Goal: Information Seeking & Learning: Check status

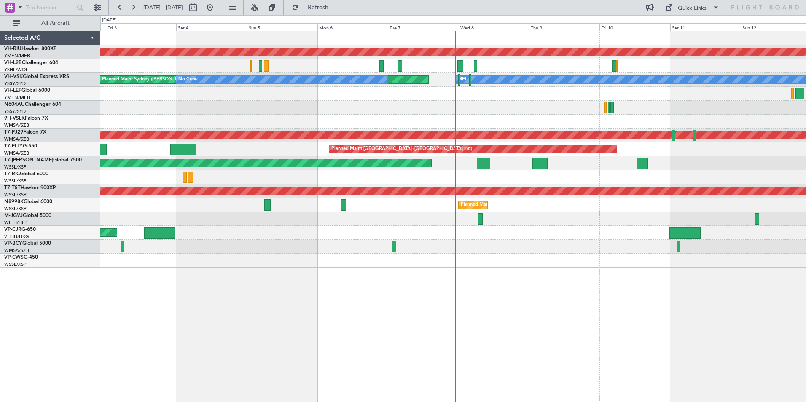
click at [27, 48] on link "VH-RIU Hawker 800XP" at bounding box center [30, 48] width 52 height 5
click at [29, 90] on link "VH-LEP Global 6000" at bounding box center [27, 90] width 46 height 5
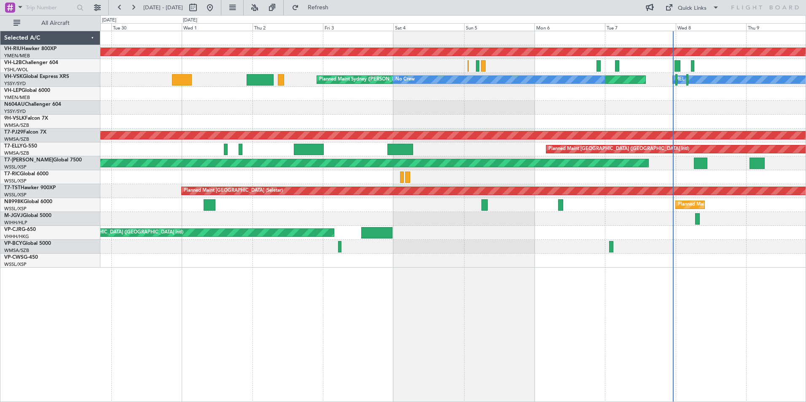
click at [539, 111] on div "Planned Maint [GEOGRAPHIC_DATA] ([GEOGRAPHIC_DATA]) [PERSON_NAME] Planned Maint…" at bounding box center [452, 149] width 705 height 236
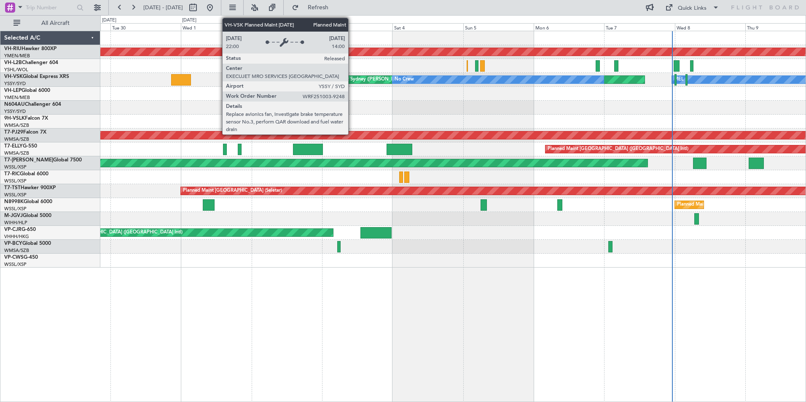
click at [425, 89] on div "Planned Maint [GEOGRAPHIC_DATA] ([GEOGRAPHIC_DATA]) [PERSON_NAME] Planned Maint…" at bounding box center [452, 149] width 705 height 236
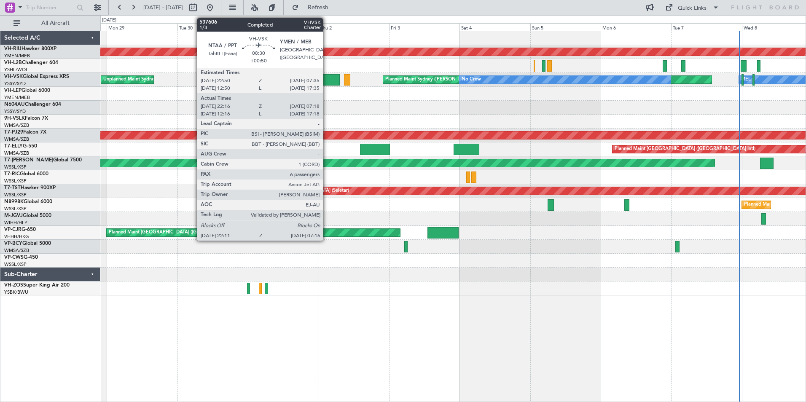
click at [327, 80] on div at bounding box center [326, 79] width 27 height 11
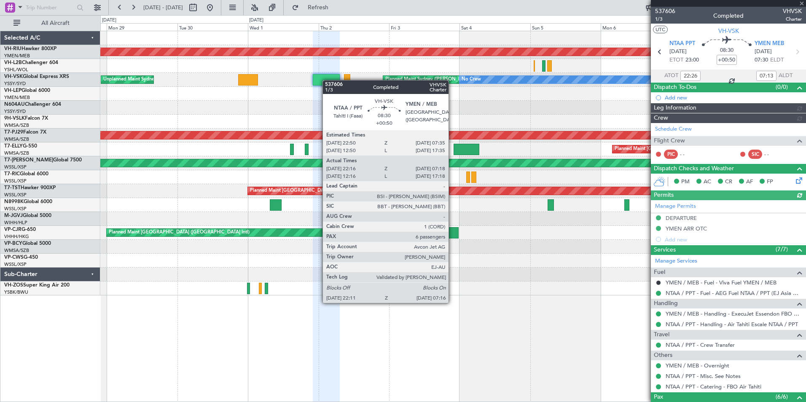
type input "[PERSON_NAME] (HHAFI)"
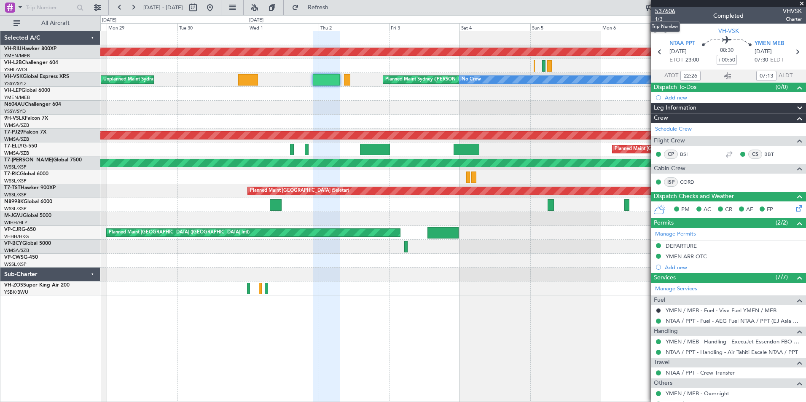
click at [663, 11] on span "537606" at bounding box center [665, 11] width 20 height 9
type input "12:26"
type input "17:13"
type input "22:26"
type input "07:13"
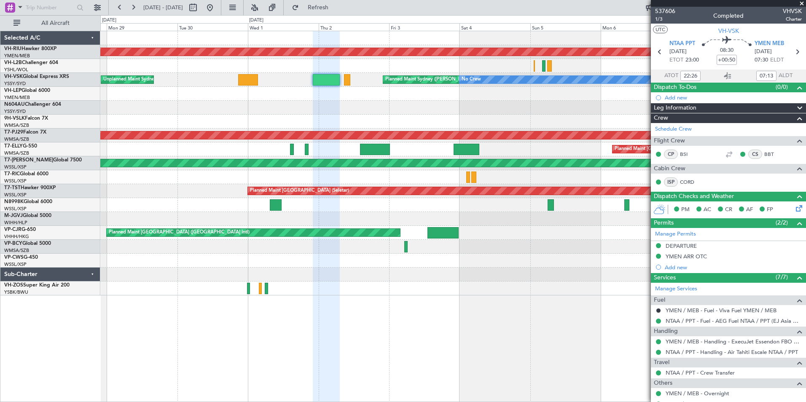
click at [800, 4] on span at bounding box center [801, 4] width 8 height 8
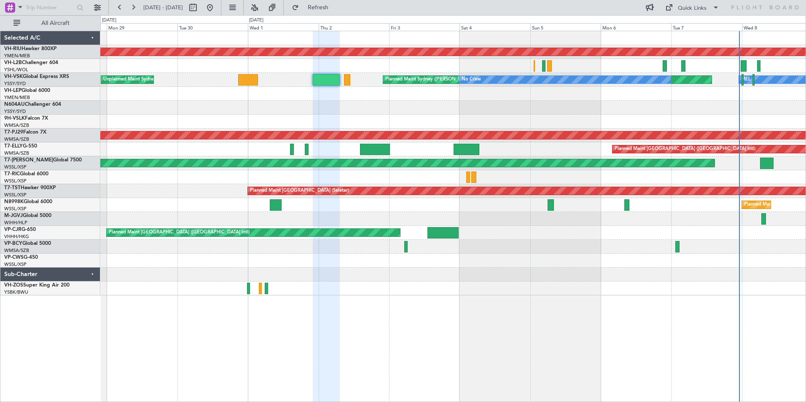
type input "0"
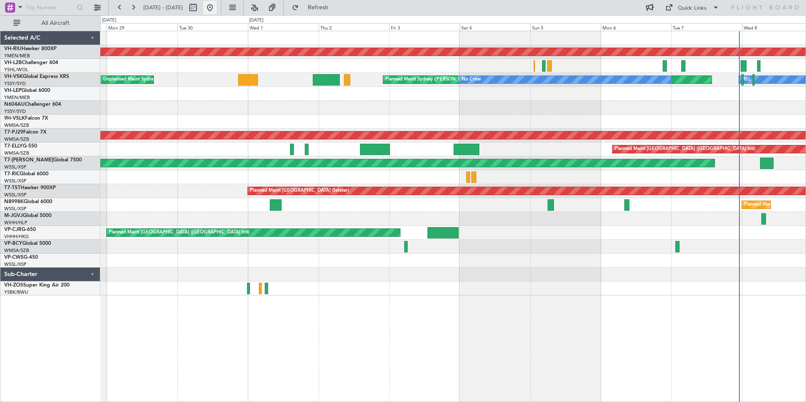
click at [217, 4] on button at bounding box center [209, 7] width 13 height 13
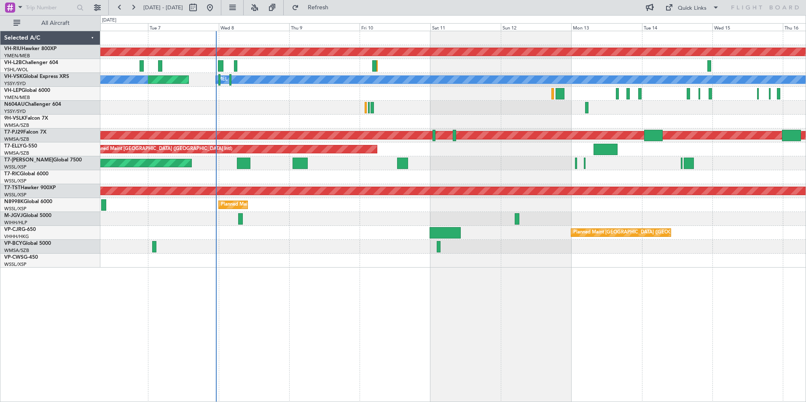
click at [442, 107] on div "Planned Maint [GEOGRAPHIC_DATA] ([GEOGRAPHIC_DATA]) Planned Maint Sydney ([PERS…" at bounding box center [452, 149] width 705 height 236
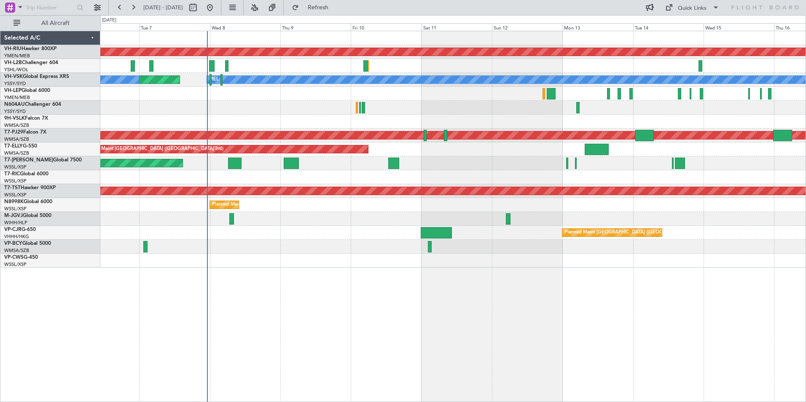
click at [164, 103] on div "Planned Maint [GEOGRAPHIC_DATA] ([GEOGRAPHIC_DATA]) Planned Maint Sydney ([PERS…" at bounding box center [452, 149] width 705 height 236
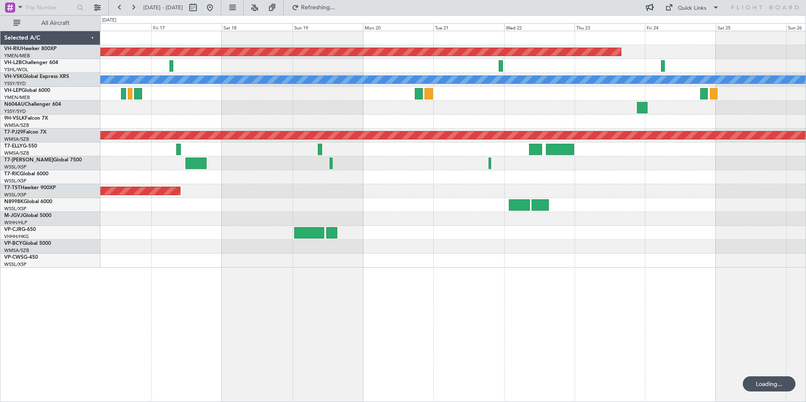
click at [271, 104] on div "Planned Maint [GEOGRAPHIC_DATA] ([GEOGRAPHIC_DATA]) [PERSON_NAME] Planned Maint…" at bounding box center [452, 149] width 705 height 236
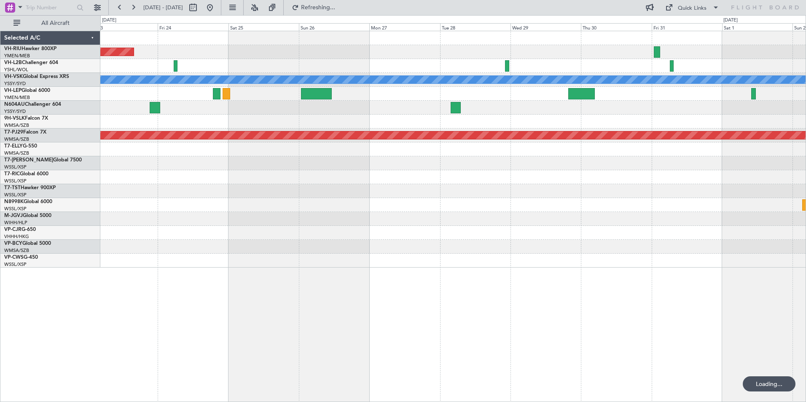
click at [260, 114] on div "Planned Maint Sydney ([PERSON_NAME] Intl)" at bounding box center [452, 108] width 705 height 14
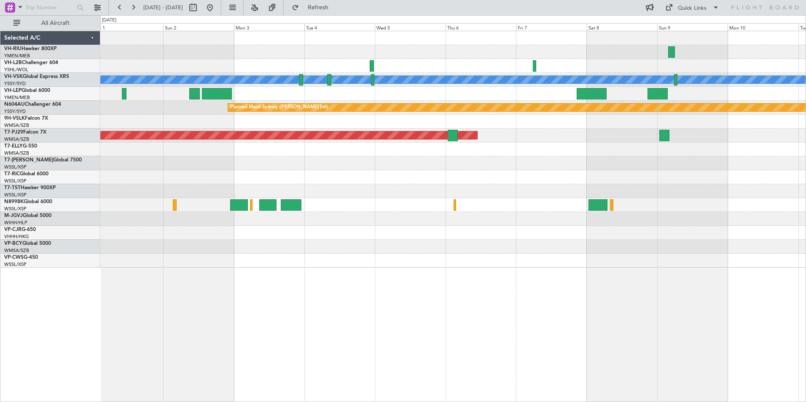
click at [447, 61] on div "[PERSON_NAME] Planned Maint Sydney ([PERSON_NAME] Intl) Planned Maint [GEOGRAPH…" at bounding box center [452, 149] width 705 height 236
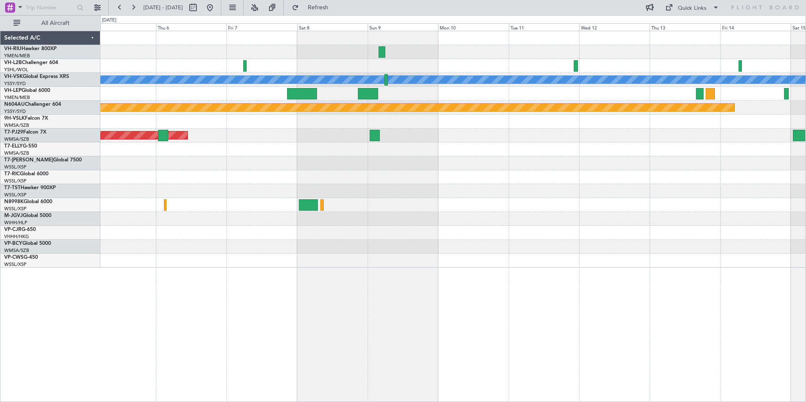
click at [713, 78] on div "[PERSON_NAME] Planned Maint Sydney ([PERSON_NAME] Intl) Planned Maint [GEOGRAPH…" at bounding box center [452, 149] width 705 height 236
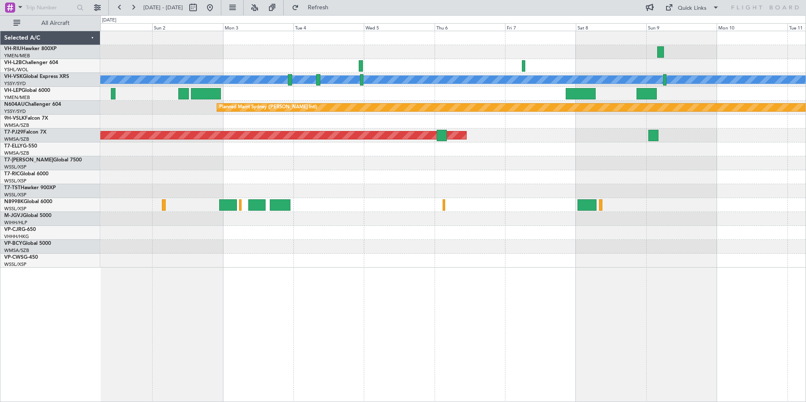
click at [579, 72] on div at bounding box center [452, 66] width 705 height 14
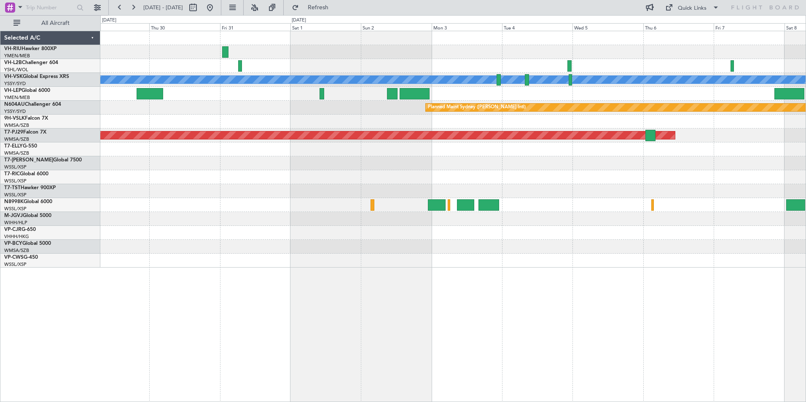
click at [672, 74] on div "[PERSON_NAME] Planned Maint Sydney ([PERSON_NAME] Intl) Planned Maint [GEOGRAPH…" at bounding box center [452, 149] width 705 height 236
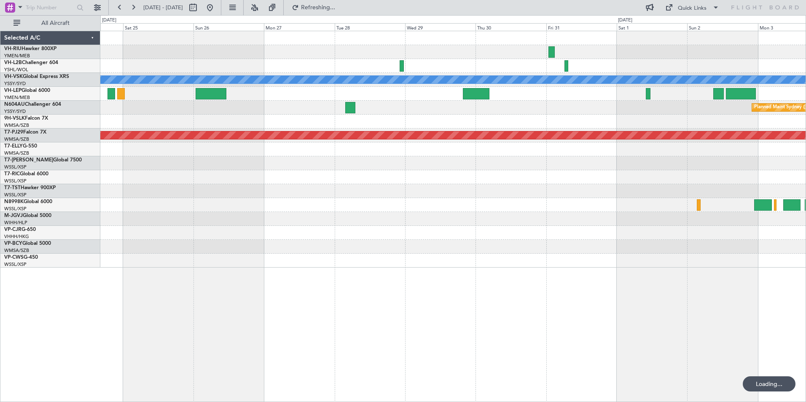
click at [493, 67] on div "Planned Maint [GEOGRAPHIC_DATA] ([GEOGRAPHIC_DATA]) [PERSON_NAME] Planned Maint…" at bounding box center [452, 149] width 705 height 236
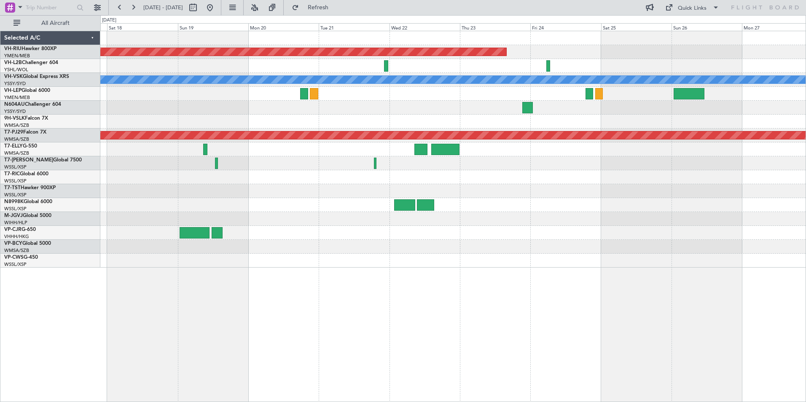
click at [494, 68] on div at bounding box center [452, 66] width 705 height 14
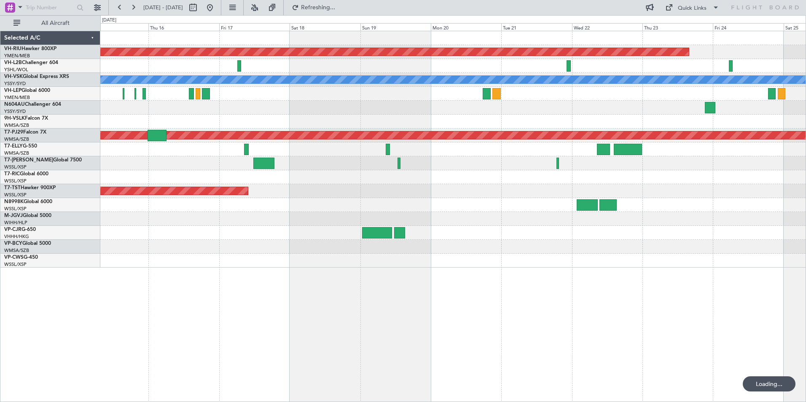
click at [476, 77] on div "Planned Maint [GEOGRAPHIC_DATA] ([GEOGRAPHIC_DATA]) [PERSON_NAME] Planned Maint…" at bounding box center [452, 149] width 705 height 236
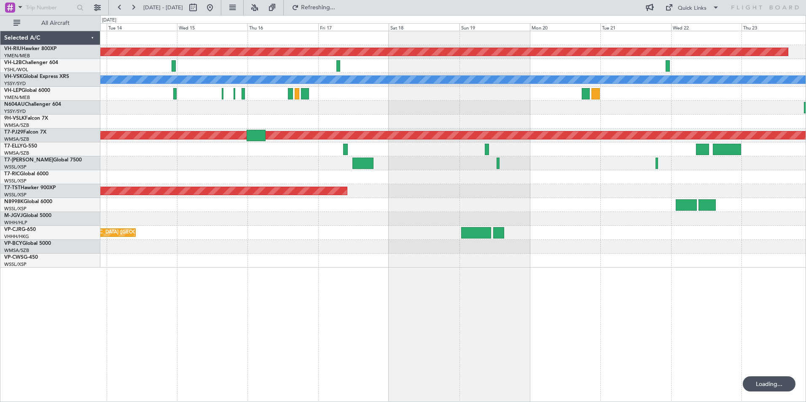
click at [513, 86] on div "Planned Maint [GEOGRAPHIC_DATA] ([GEOGRAPHIC_DATA]) [PERSON_NAME] Planned Maint…" at bounding box center [452, 149] width 705 height 236
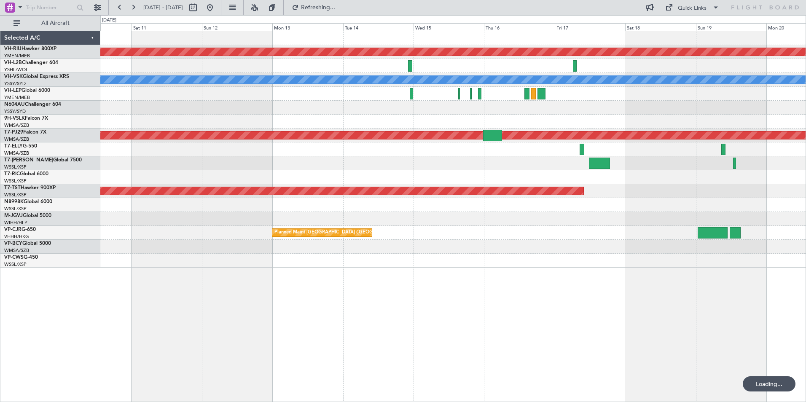
click at [571, 77] on div "Planned Maint [GEOGRAPHIC_DATA] ([GEOGRAPHIC_DATA]) [PERSON_NAME] Planned Maint…" at bounding box center [452, 149] width 705 height 236
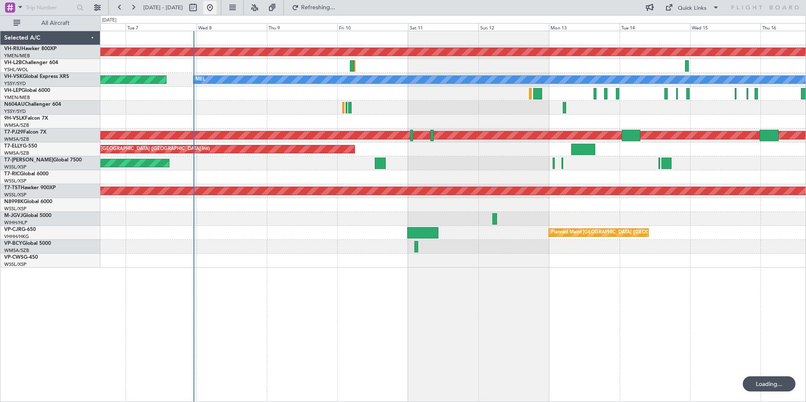
click at [217, 8] on button at bounding box center [209, 7] width 13 height 13
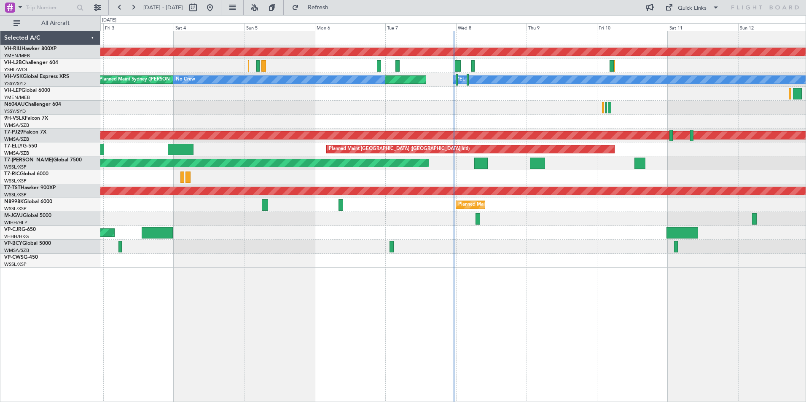
click at [551, 117] on div "Planned Maint [GEOGRAPHIC_DATA] ([GEOGRAPHIC_DATA]) Planned Maint Sydney ([PERS…" at bounding box center [452, 149] width 705 height 236
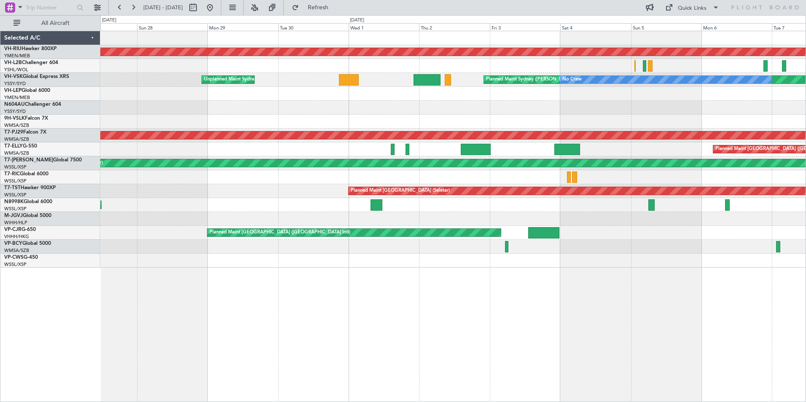
click at [404, 104] on div "Planned Maint [GEOGRAPHIC_DATA] ([GEOGRAPHIC_DATA]) Planned Maint Sydney ([PERS…" at bounding box center [452, 149] width 705 height 236
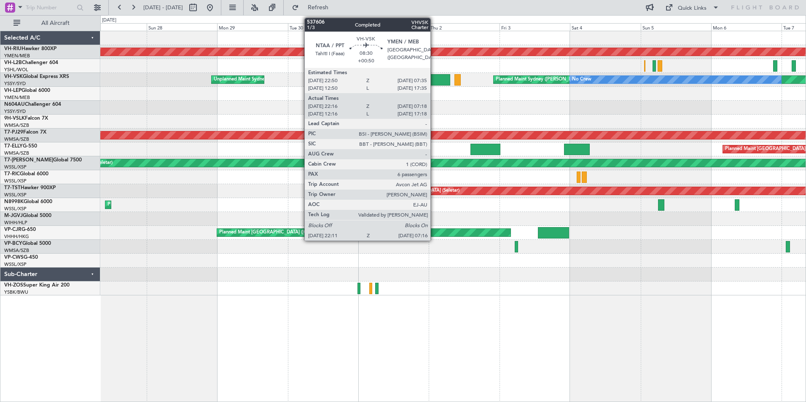
click at [434, 79] on div at bounding box center [436, 79] width 27 height 11
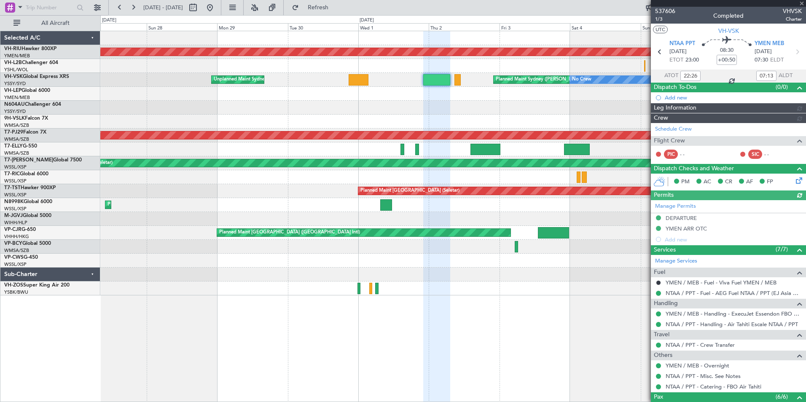
type input "[PERSON_NAME] (HHAFI)"
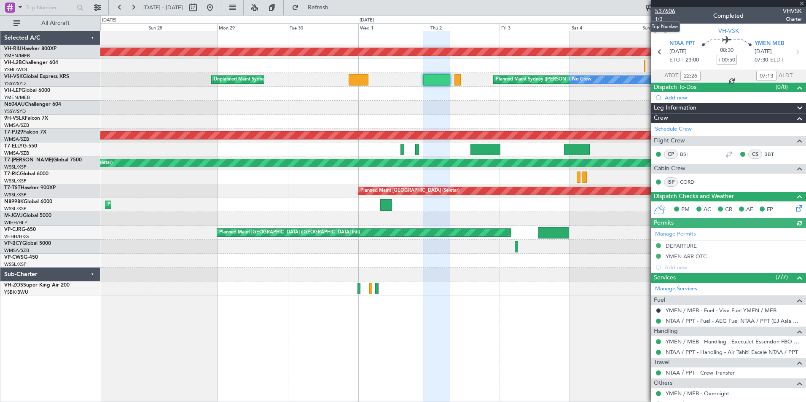
click at [659, 10] on span "537606" at bounding box center [665, 11] width 20 height 9
drag, startPoint x: 804, startPoint y: 3, endPoint x: 800, endPoint y: 5, distance: 5.1
click at [804, 3] on span at bounding box center [801, 4] width 8 height 8
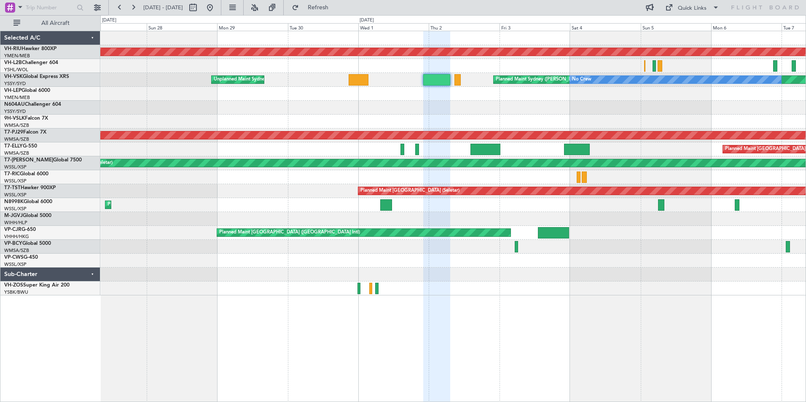
type input "0"
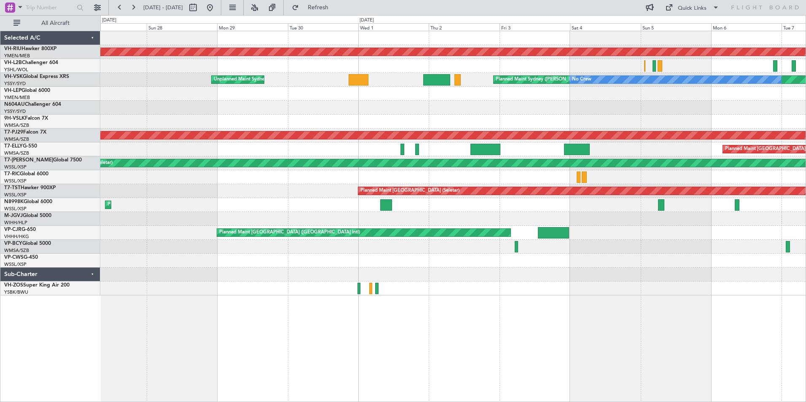
click at [200, 100] on div "Planned Maint [GEOGRAPHIC_DATA] ([GEOGRAPHIC_DATA]) Unplanned Maint Sydney ([PE…" at bounding box center [452, 163] width 705 height 264
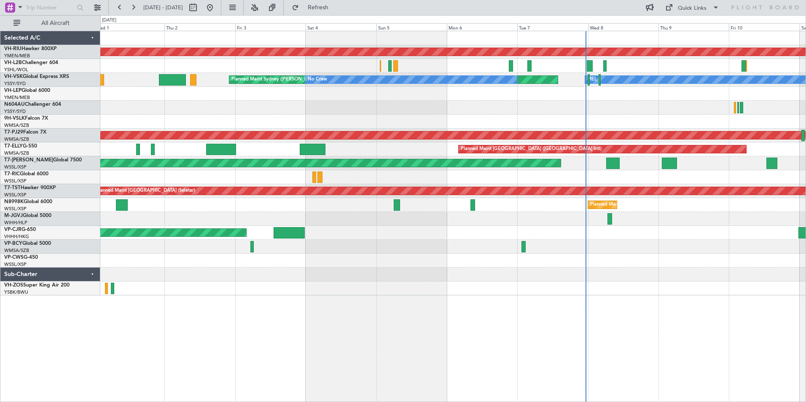
click at [276, 116] on div at bounding box center [452, 122] width 705 height 14
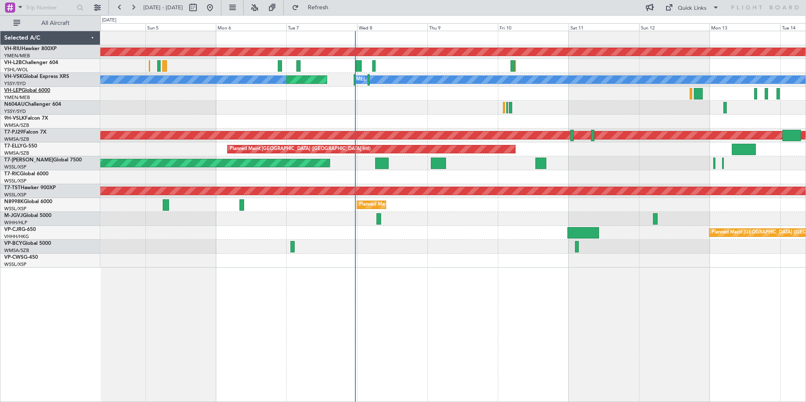
click at [30, 91] on link "VH-LEP Global 6000" at bounding box center [27, 90] width 46 height 5
click at [29, 90] on link "VH-LEP Global 6000" at bounding box center [27, 90] width 46 height 5
click at [30, 104] on link "N604AU Challenger 604" at bounding box center [32, 104] width 57 height 5
click at [26, 103] on link "N604AU Challenger 604" at bounding box center [32, 104] width 57 height 5
